Goal: Navigation & Orientation: Go to known website

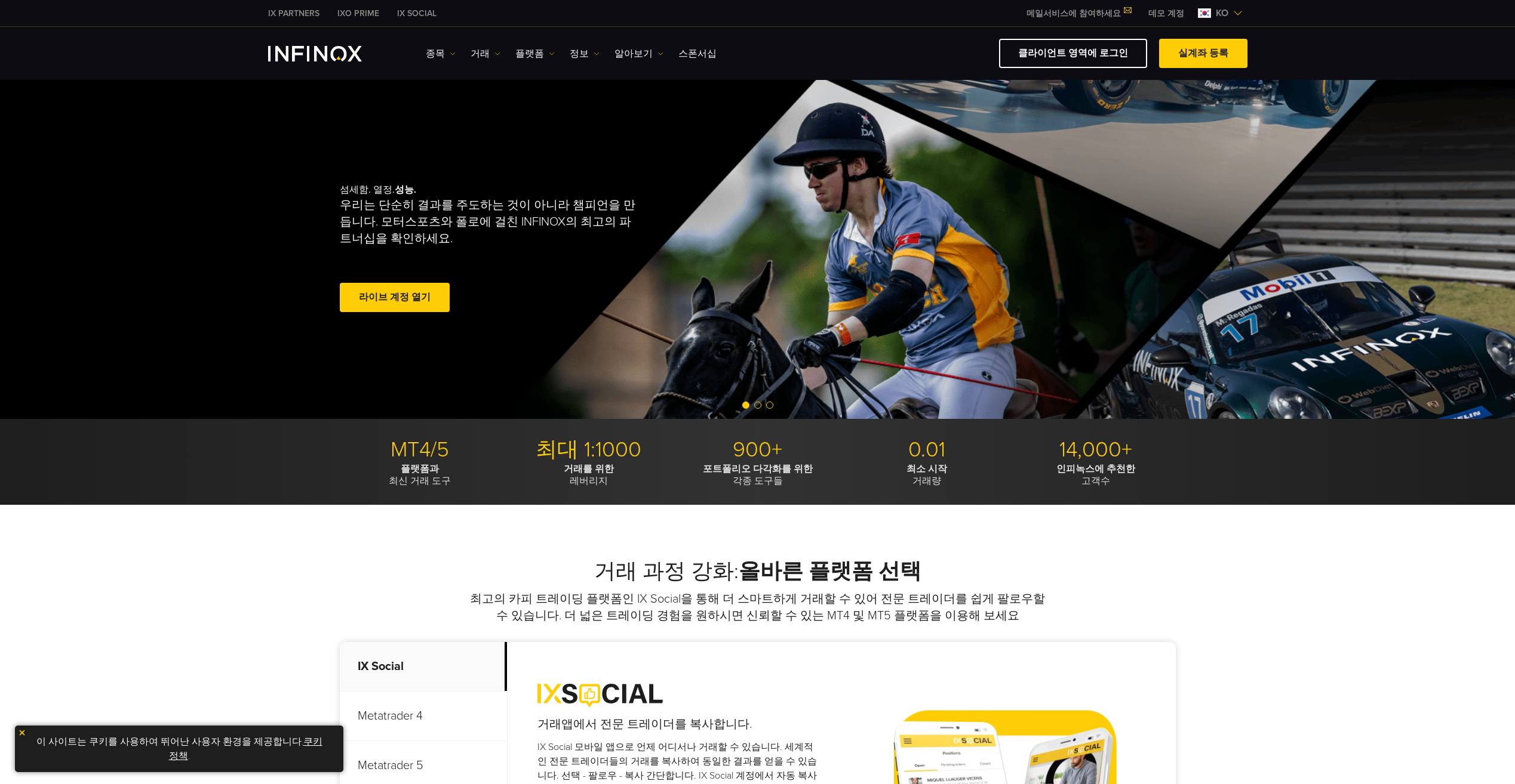
click at [1233, 13] on span "ko" at bounding box center [1222, 13] width 23 height 15
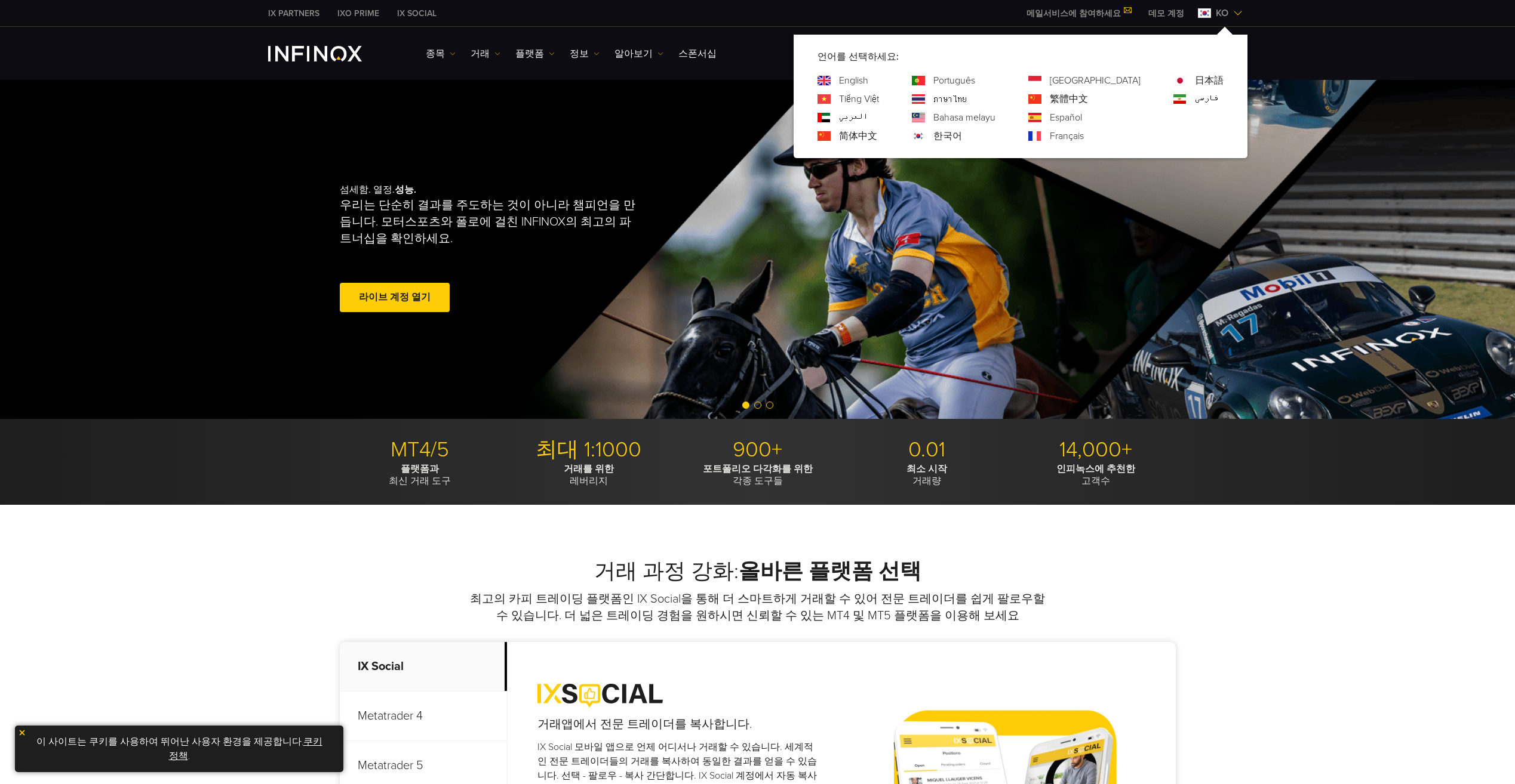
click at [1235, 12] on img at bounding box center [1238, 14] width 10 height 10
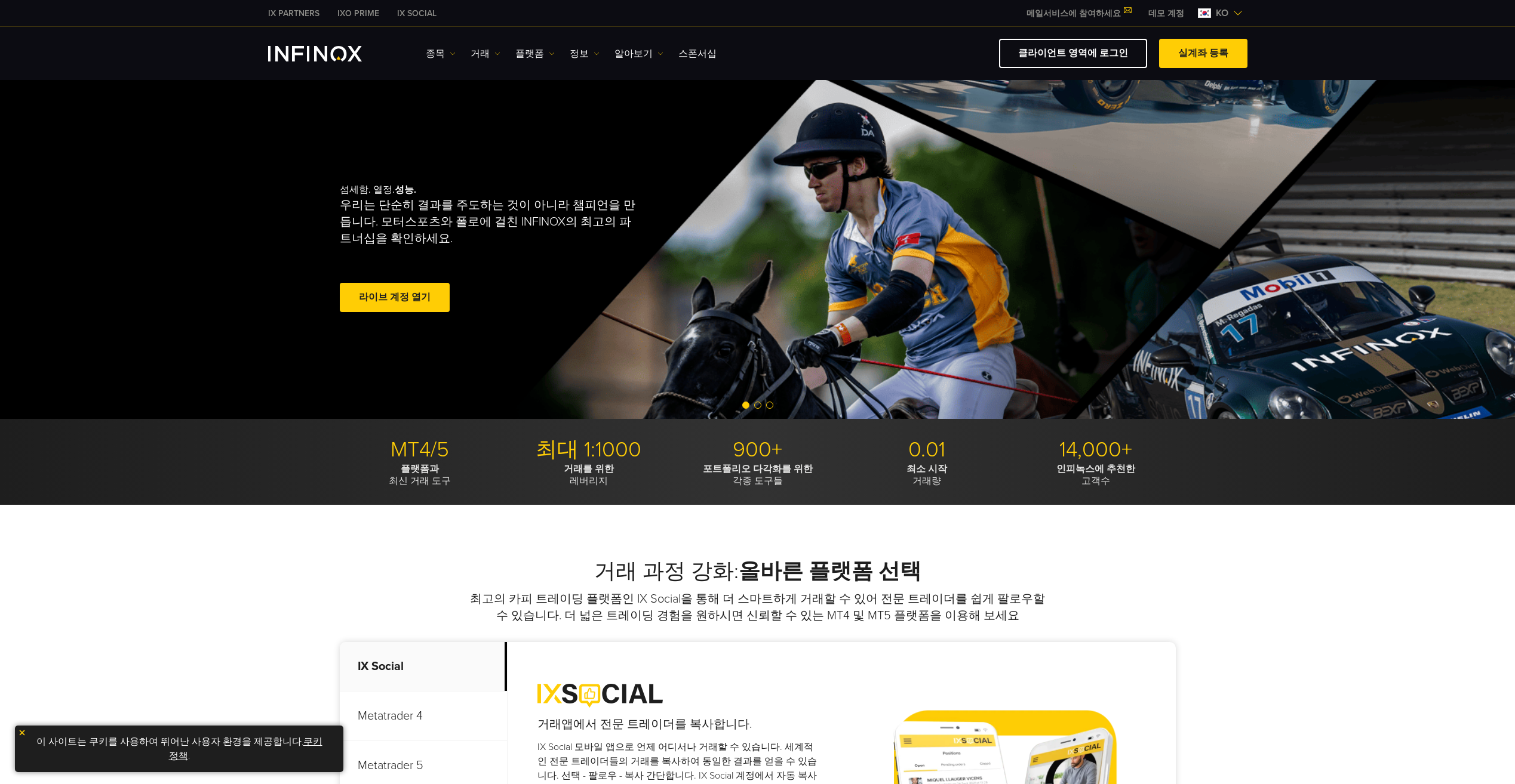
click at [305, 51] on img "INFINOX Logo" at bounding box center [316, 54] width 94 height 16
click at [1114, 55] on link "클라이언트 영역에 로그인" at bounding box center [1073, 54] width 148 height 29
